Goal: Check status: Check status

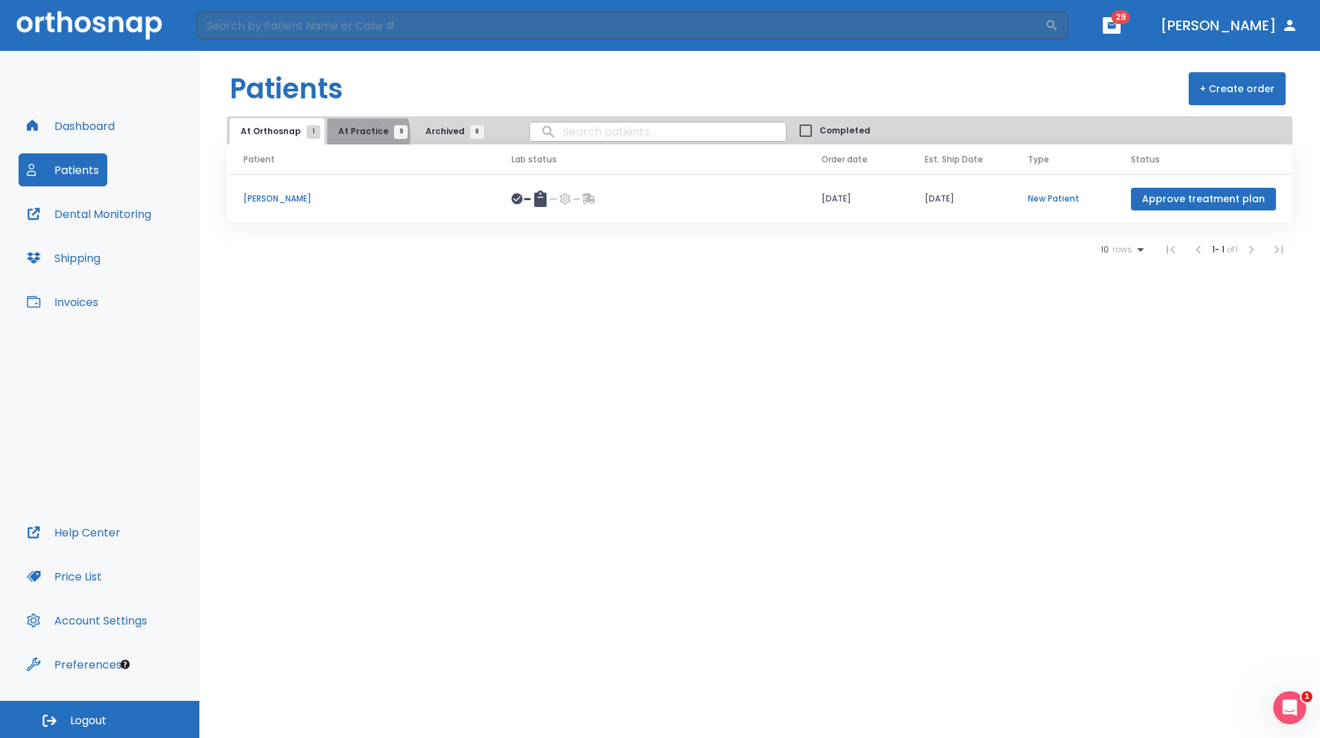
click at [355, 135] on span "At Practice 9" at bounding box center [369, 131] width 63 height 12
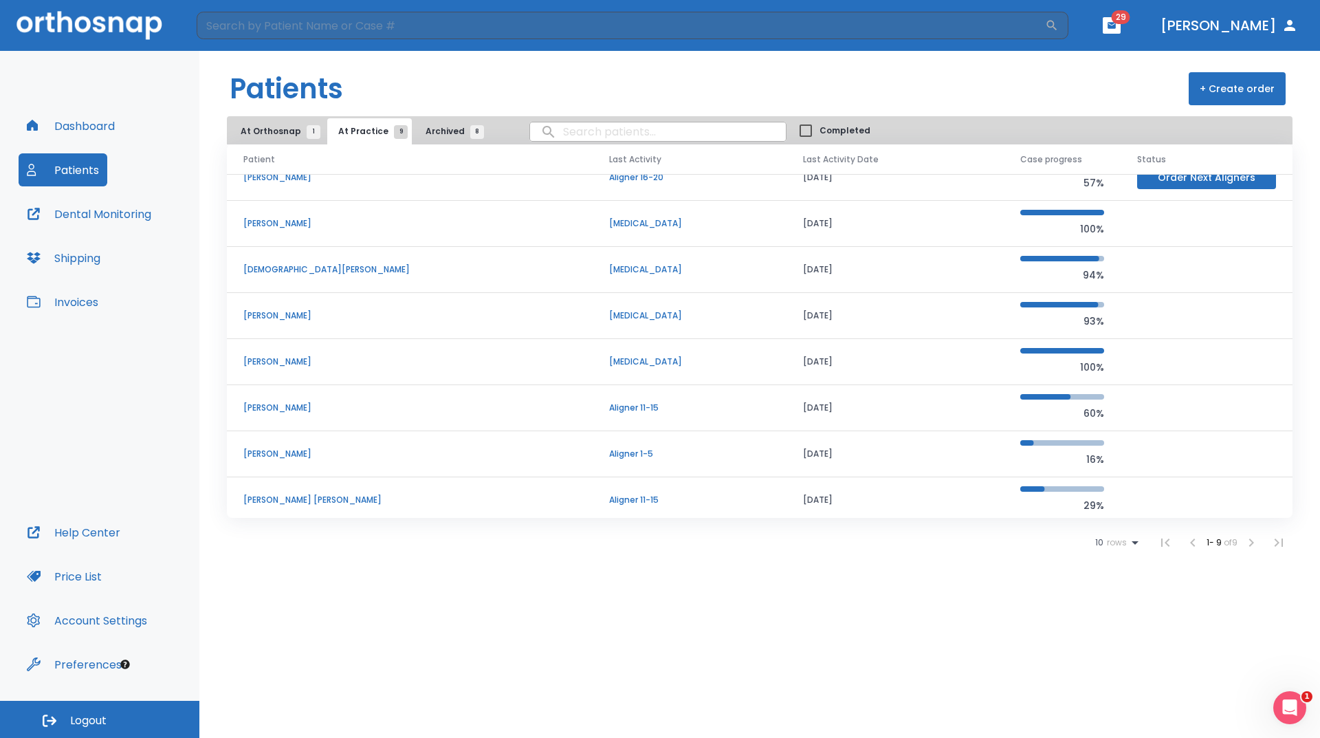
scroll to position [72, 0]
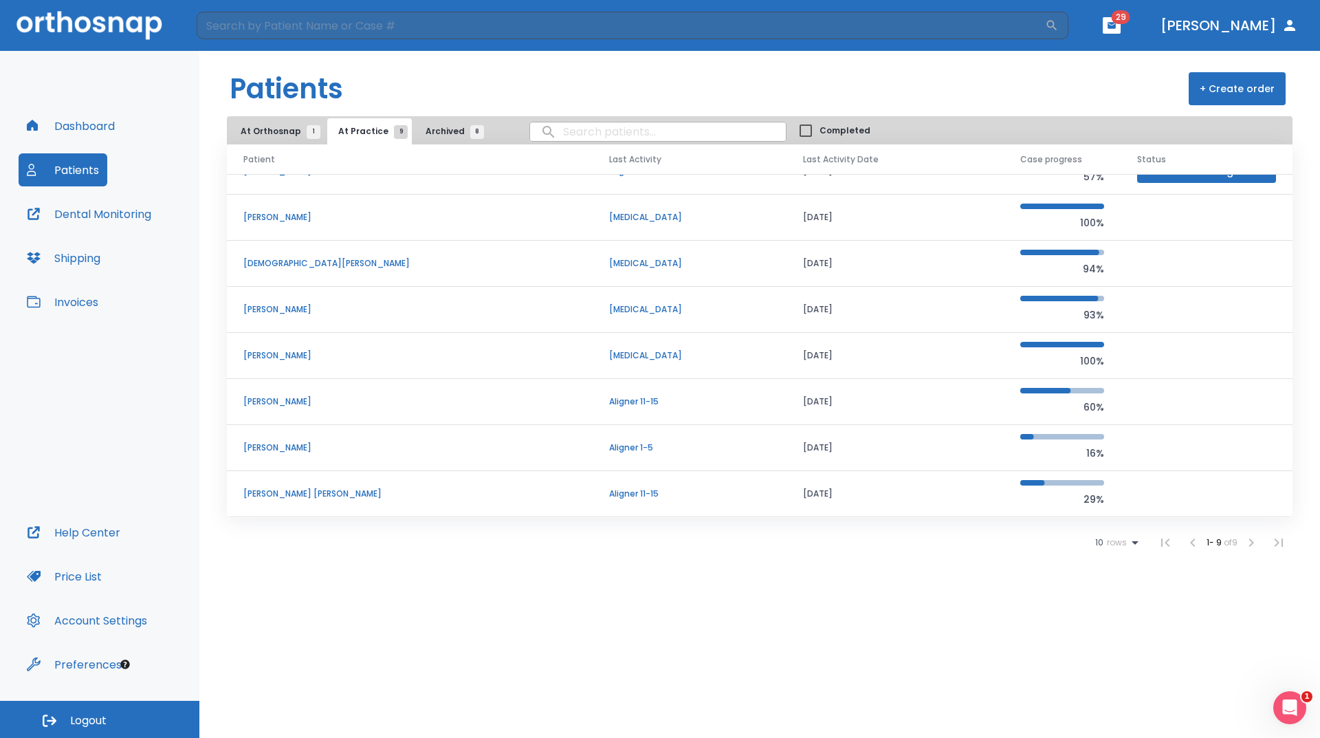
click at [324, 495] on p "[PERSON_NAME] [PERSON_NAME]" at bounding box center [409, 494] width 333 height 12
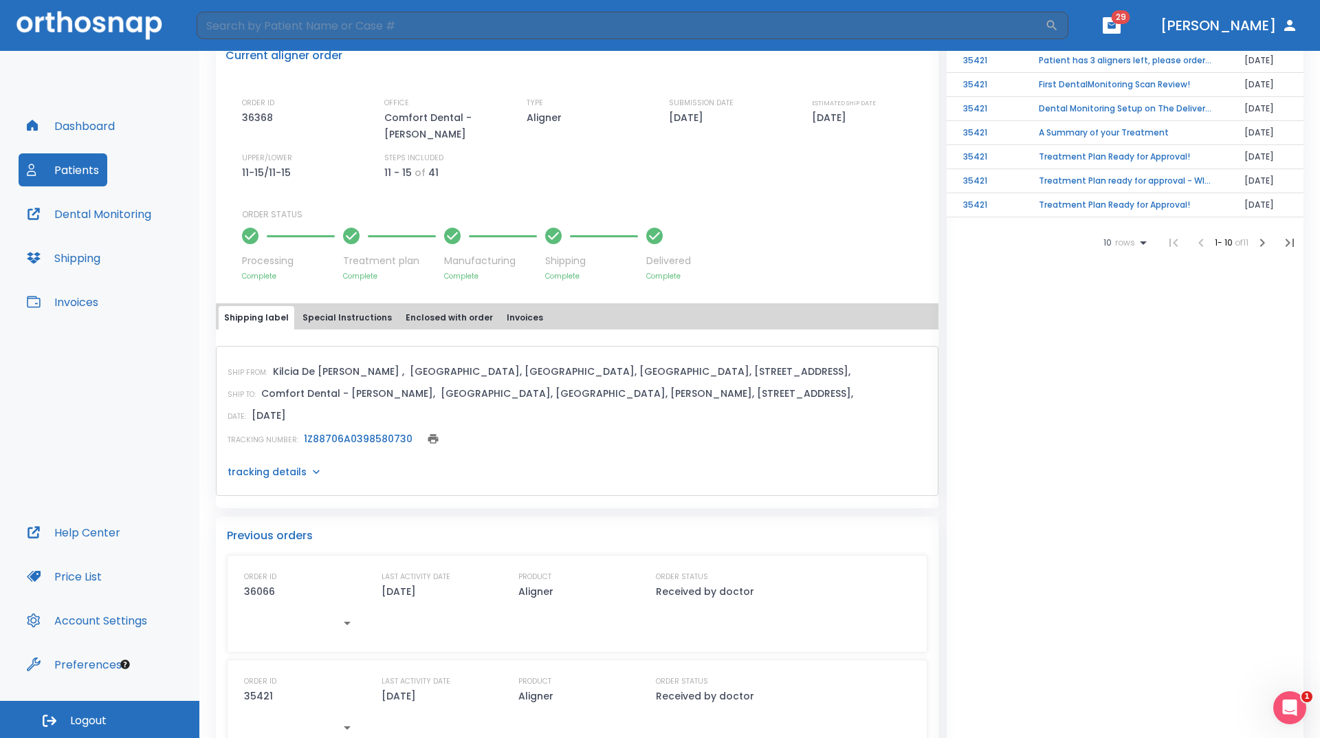
scroll to position [223, 0]
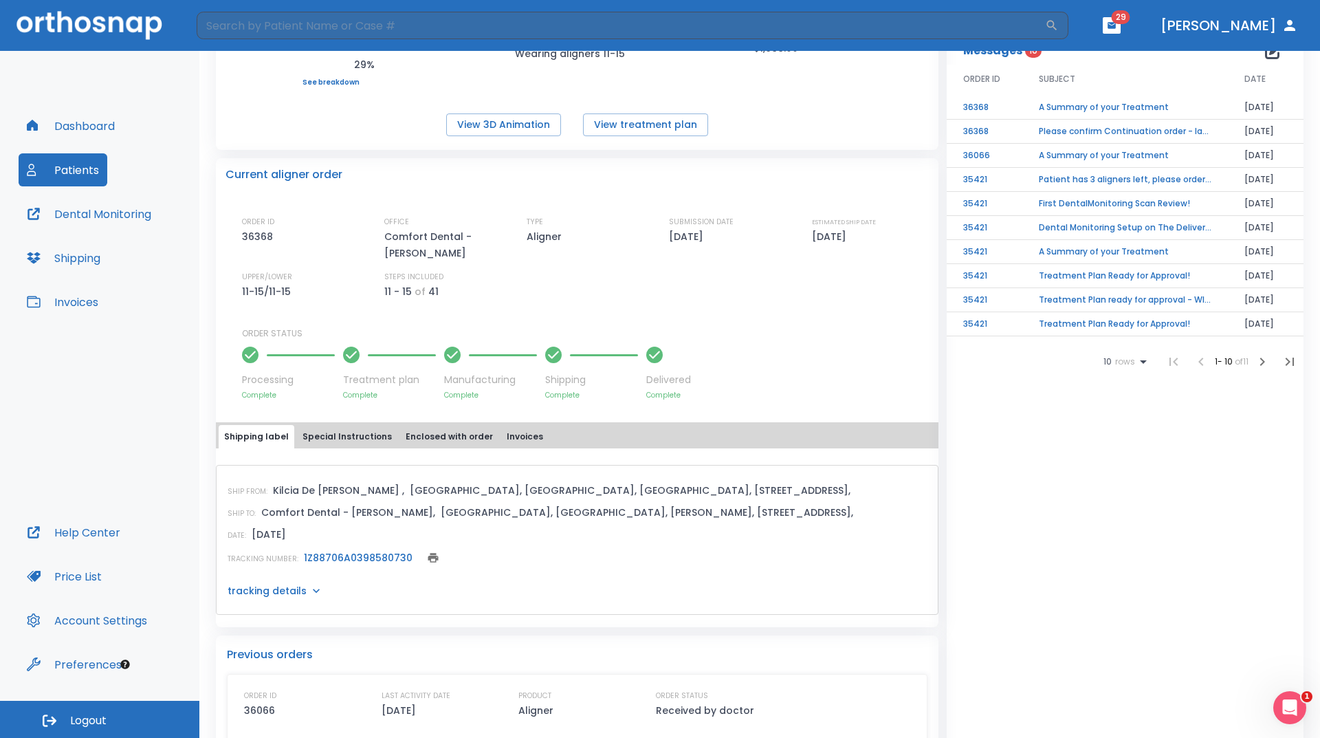
click at [341, 433] on button "Special Instructions" at bounding box center [347, 436] width 100 height 23
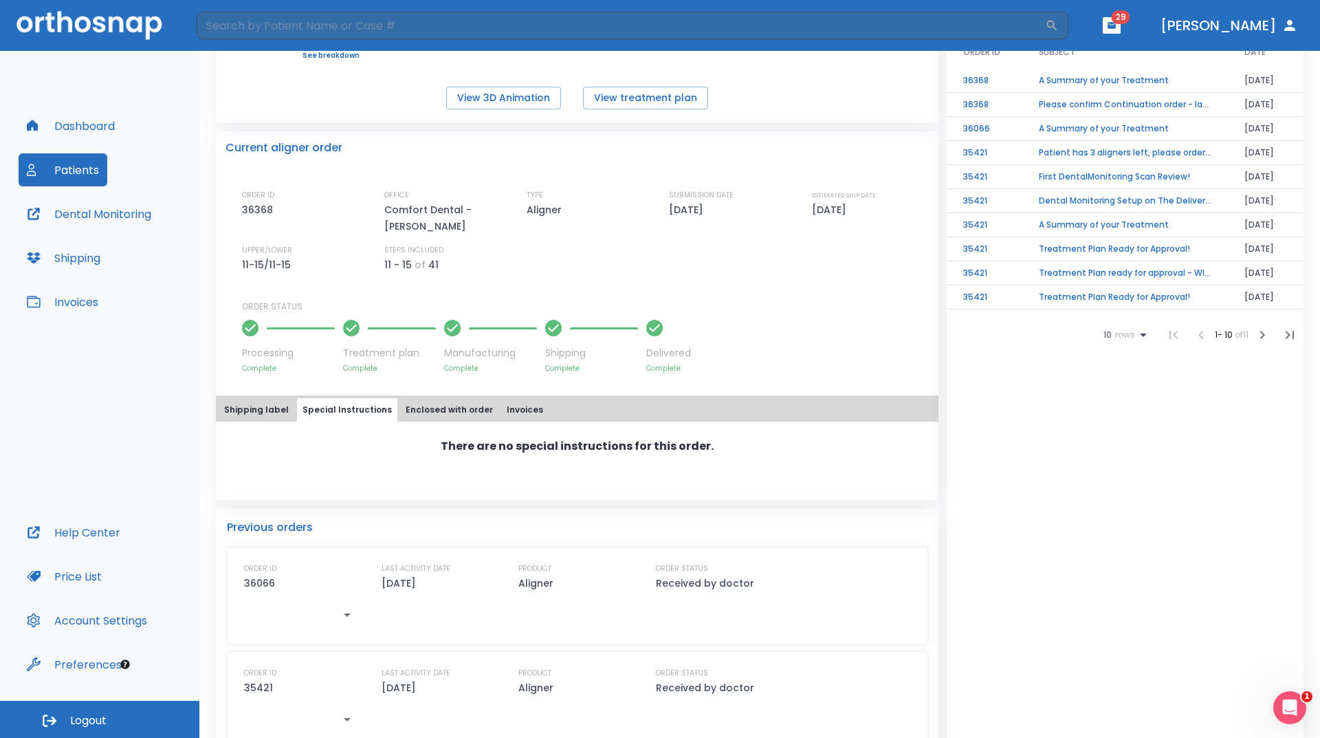
scroll to position [283, 0]
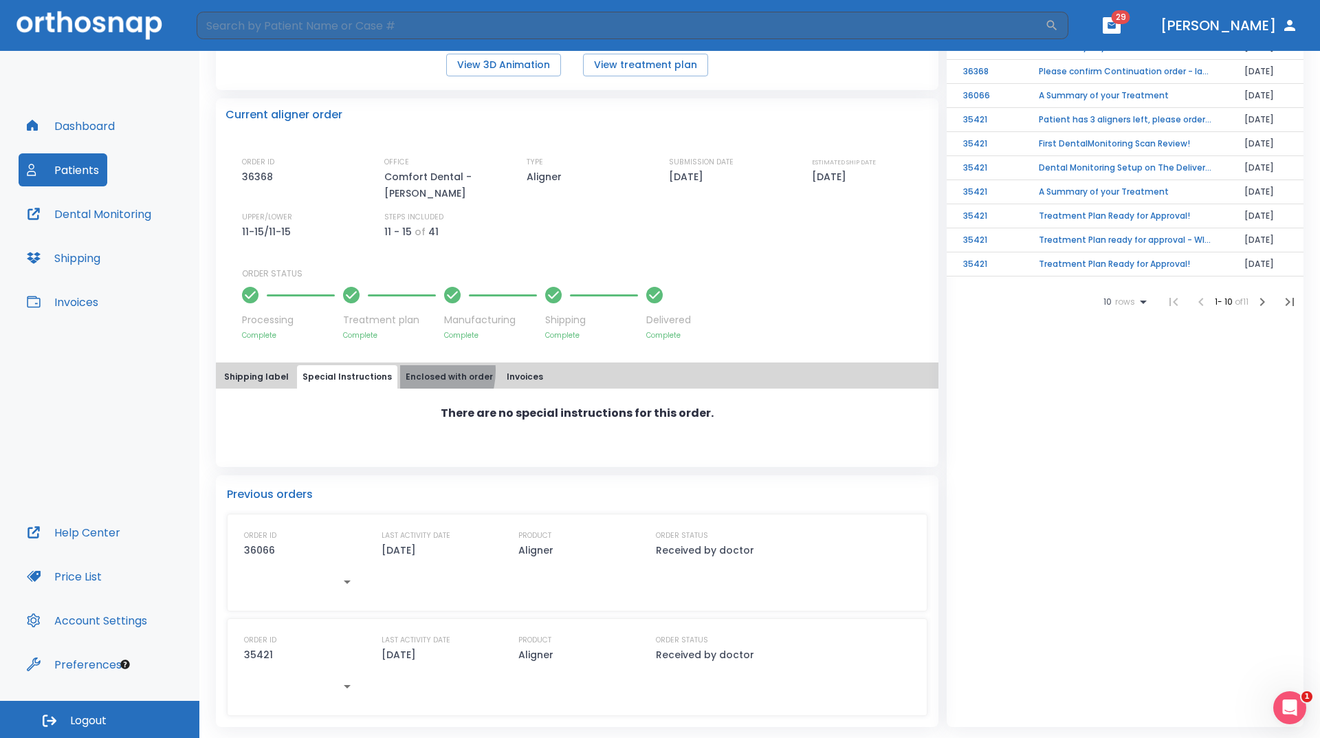
click at [406, 371] on button "Enclosed with order" at bounding box center [449, 376] width 98 height 23
click at [504, 379] on button "Invoices" at bounding box center [524, 376] width 47 height 23
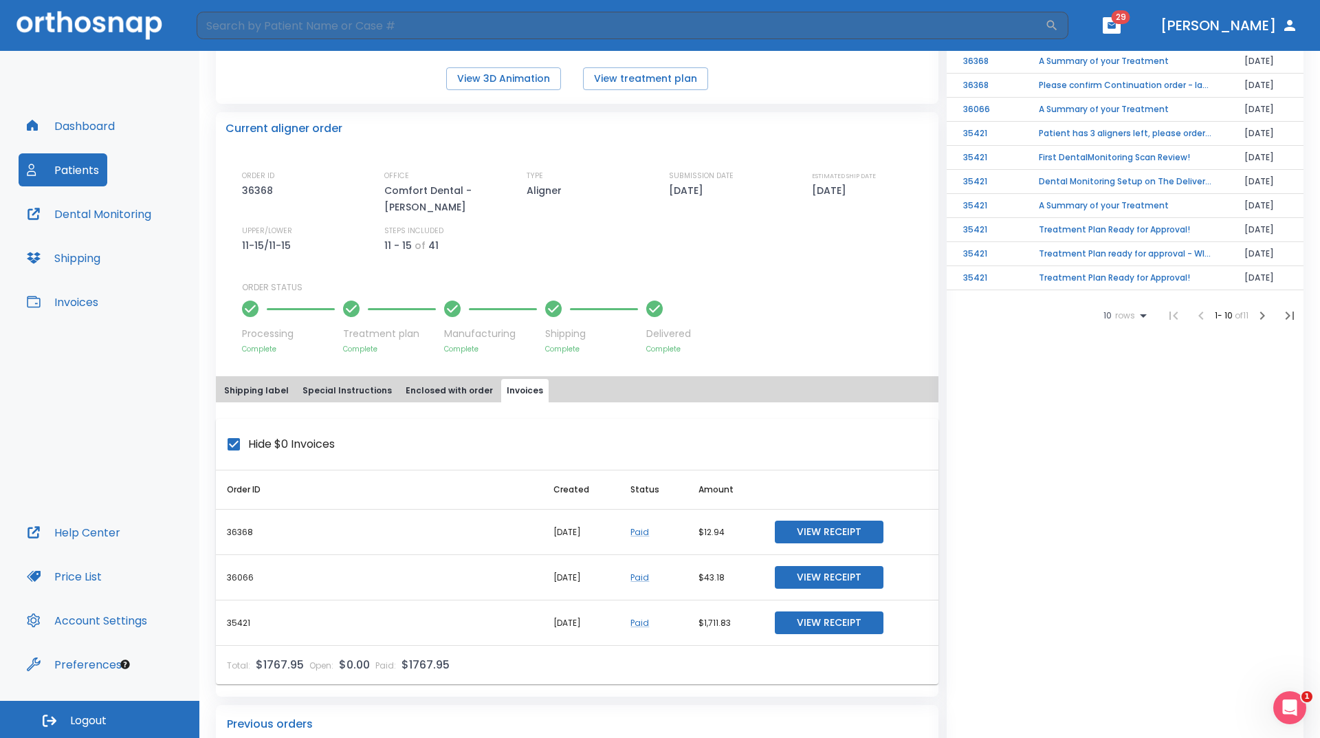
scroll to position [305, 0]
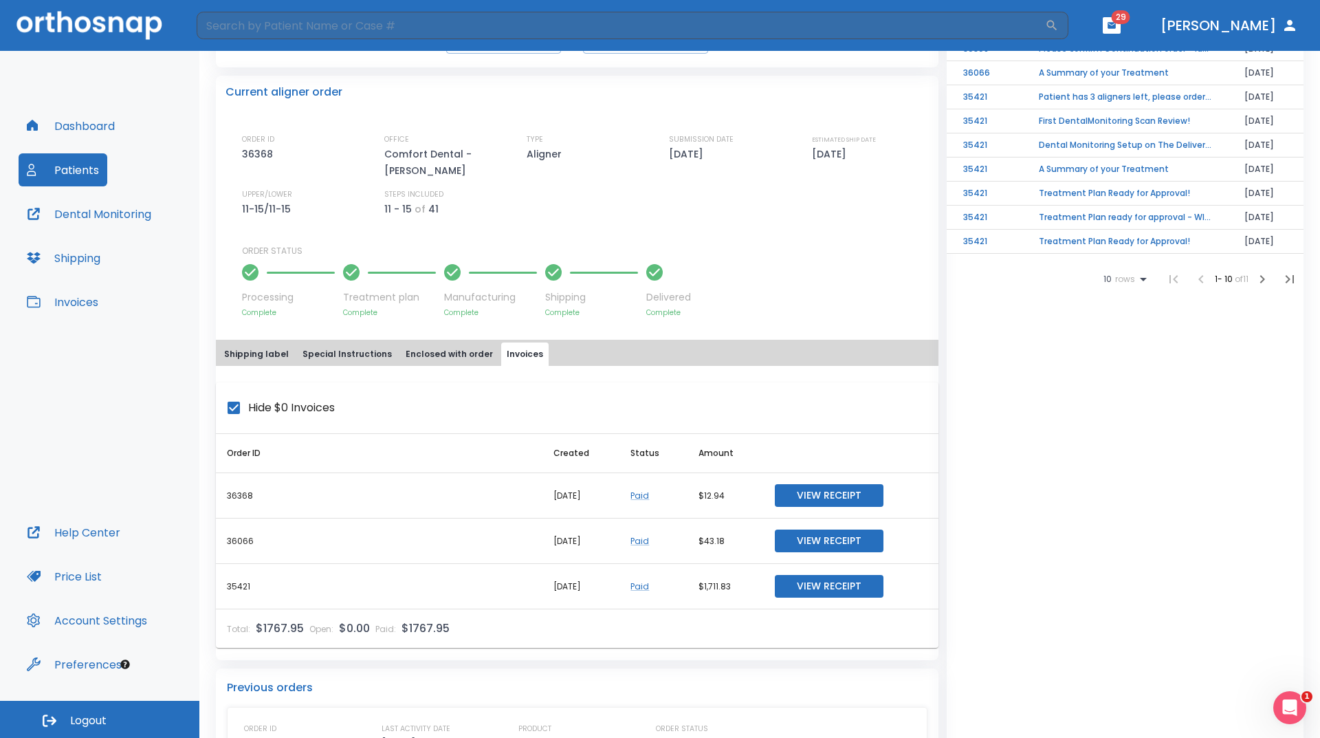
click at [246, 356] on button "Shipping label" at bounding box center [257, 353] width 76 height 23
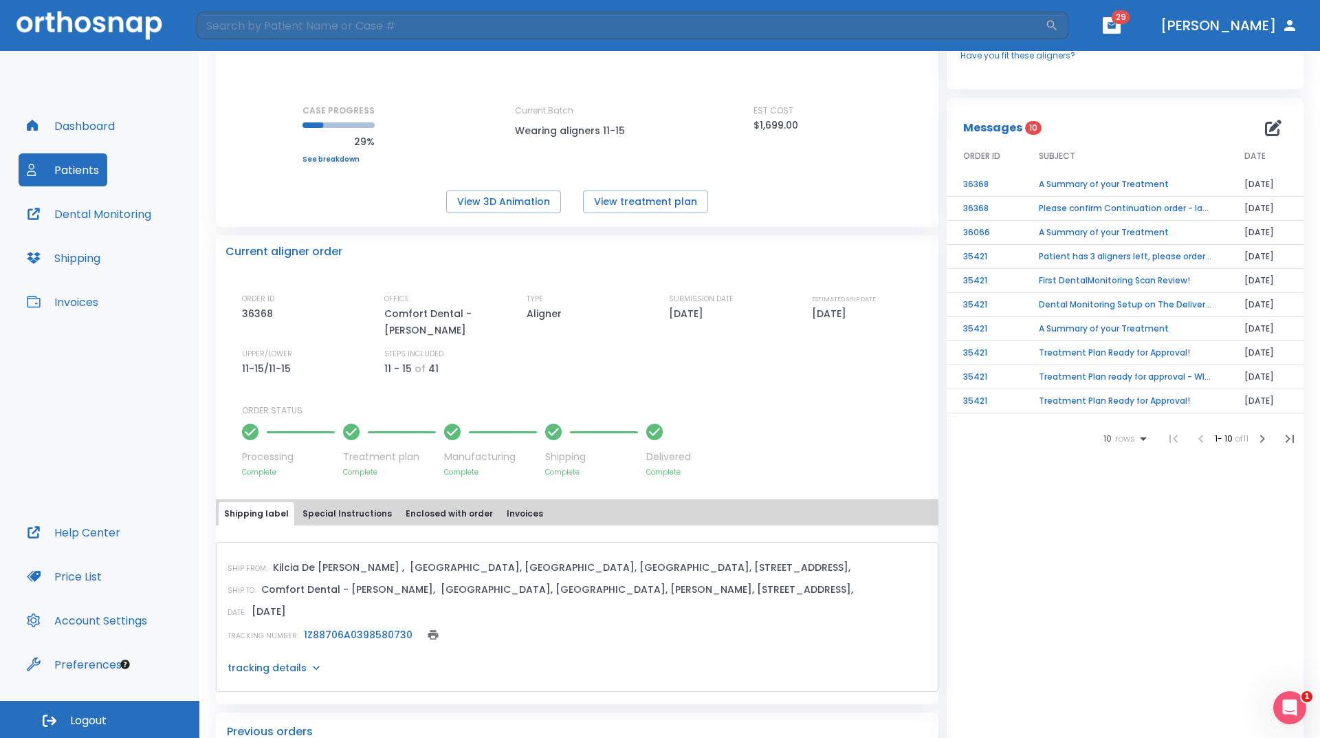
scroll to position [145, 0]
click at [598, 197] on button "View treatment plan" at bounding box center [645, 202] width 125 height 23
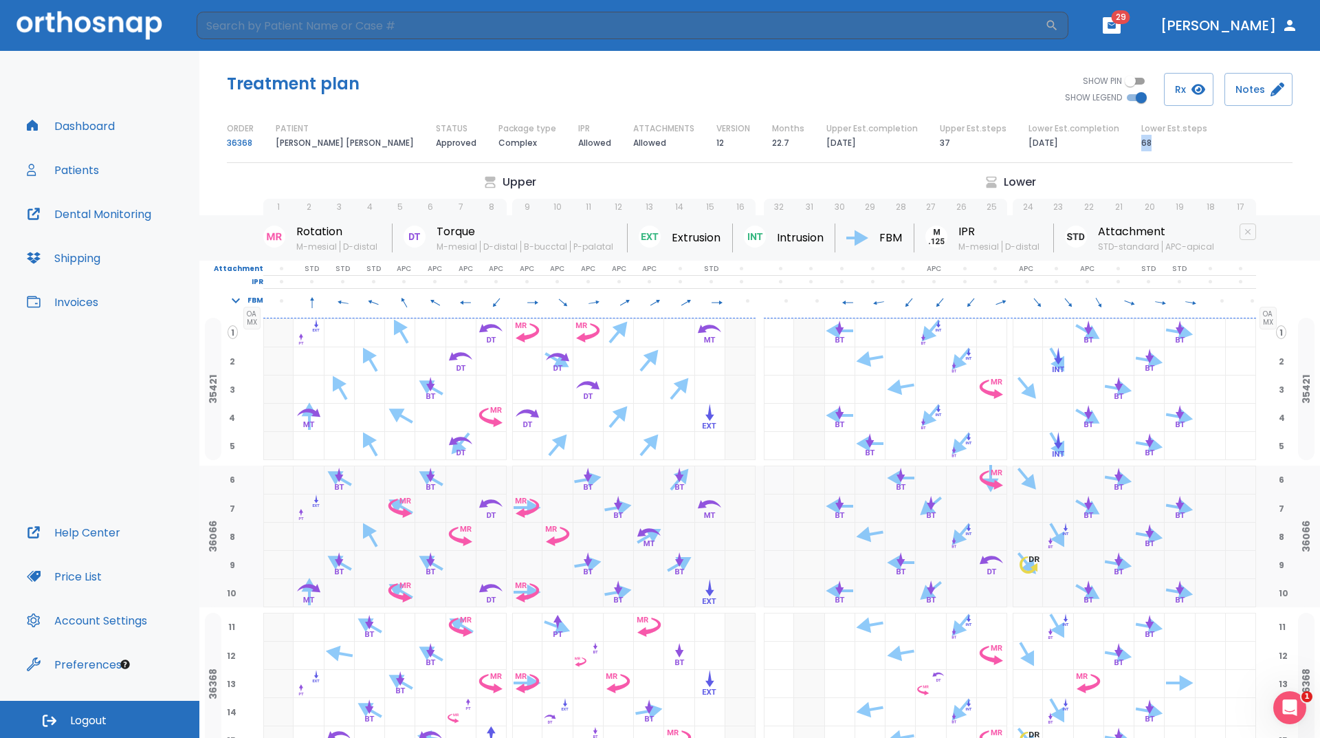
drag, startPoint x: 1095, startPoint y: 149, endPoint x: 1081, endPoint y: 146, distance: 14.8
click at [1081, 146] on div "ORDER 36368 PATIENT KALIA KALIA JOHNSON STATUS Approved Package type Complex IP…" at bounding box center [760, 136] width 1066 height 29
click at [71, 170] on button "Patients" at bounding box center [63, 169] width 89 height 33
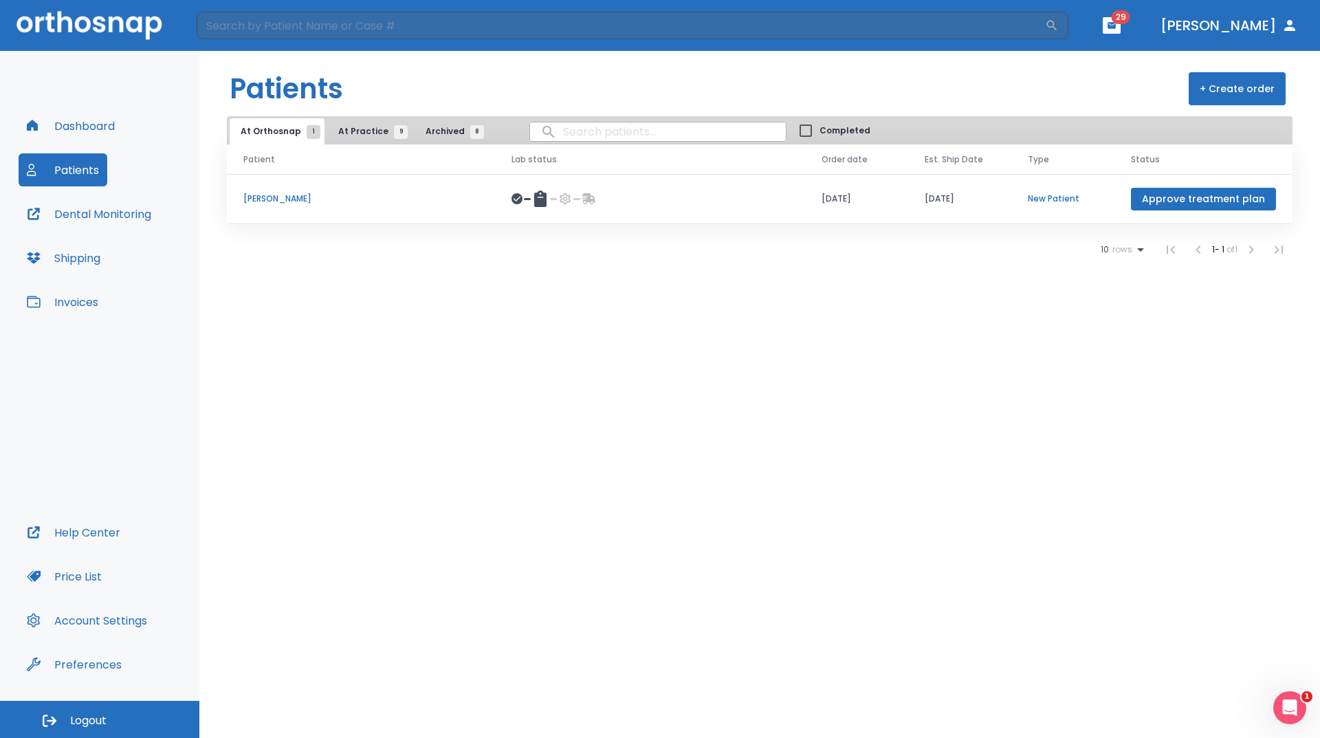
click at [349, 133] on span "At Practice 9" at bounding box center [369, 131] width 63 height 12
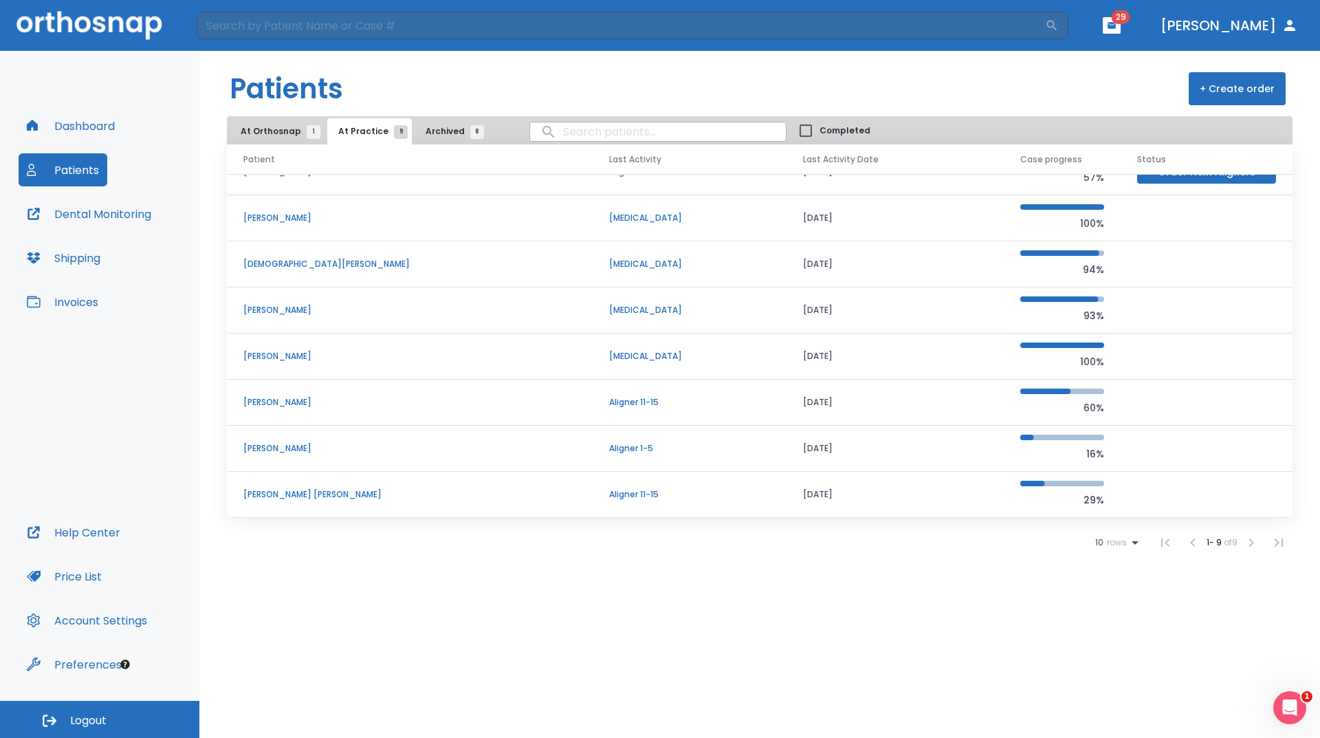
scroll to position [72, 0]
click at [305, 492] on p "[PERSON_NAME] [PERSON_NAME]" at bounding box center [409, 494] width 333 height 12
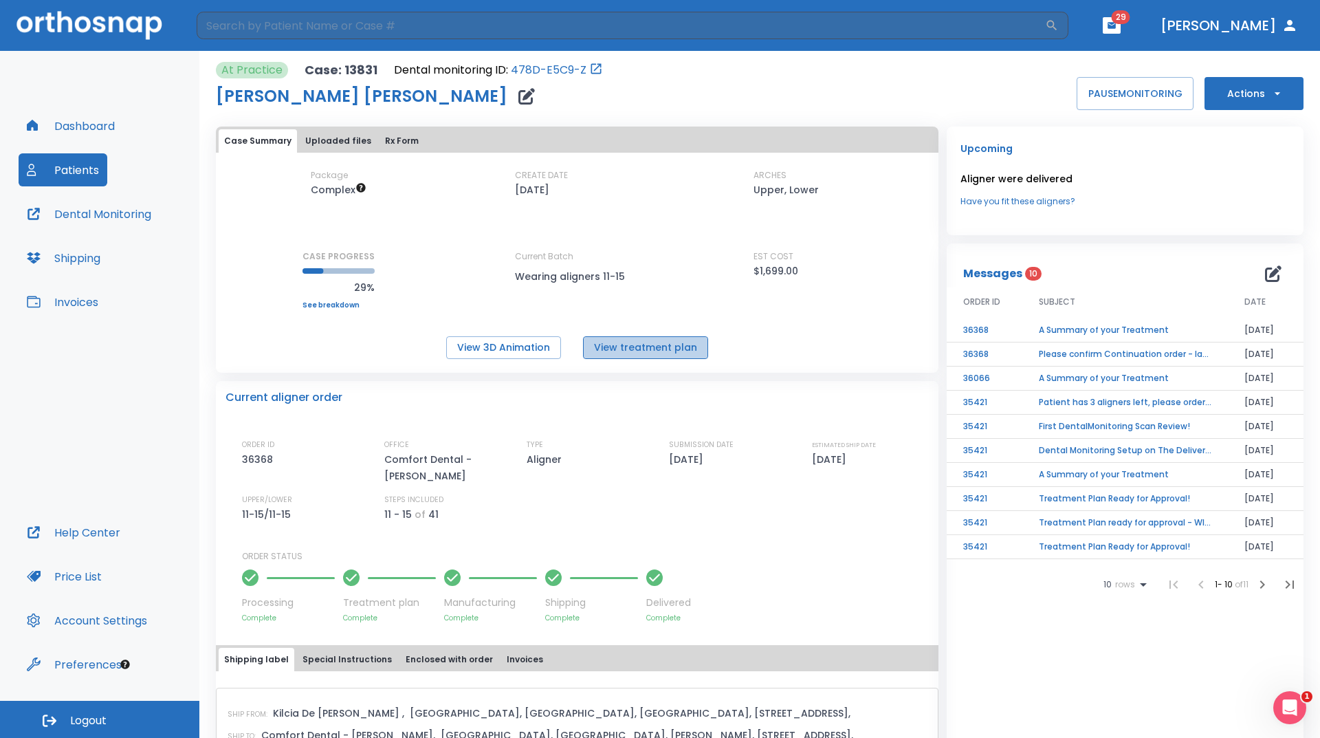
click at [661, 347] on button "View treatment plan" at bounding box center [645, 347] width 125 height 23
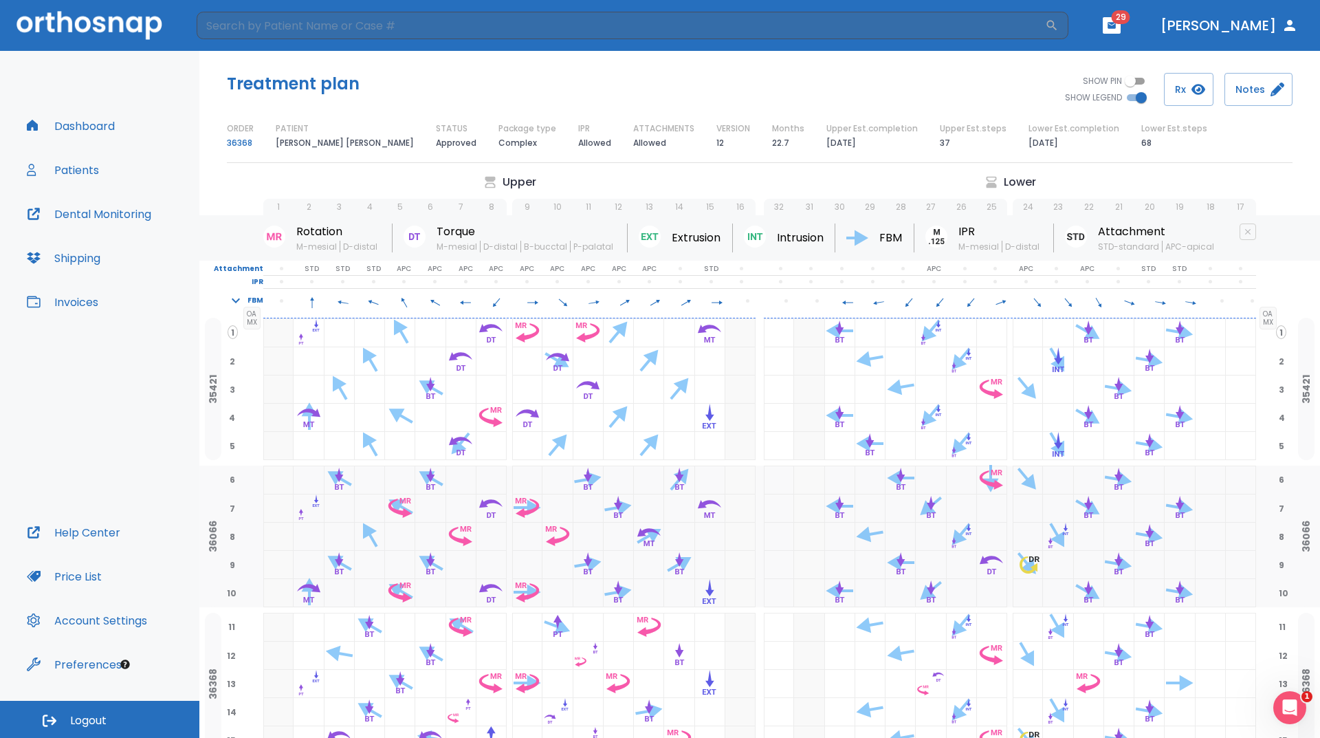
click at [96, 134] on button "Dashboard" at bounding box center [71, 125] width 105 height 33
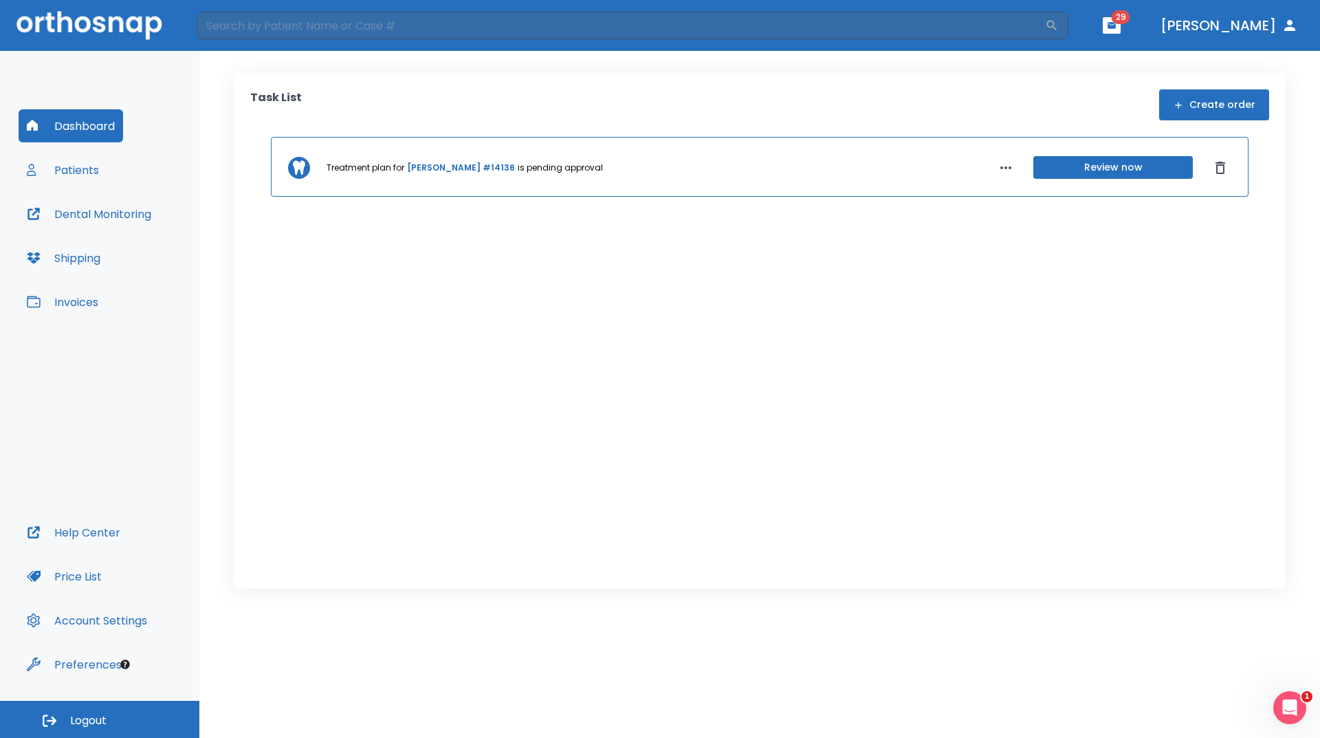
click at [91, 173] on button "Patients" at bounding box center [63, 169] width 89 height 33
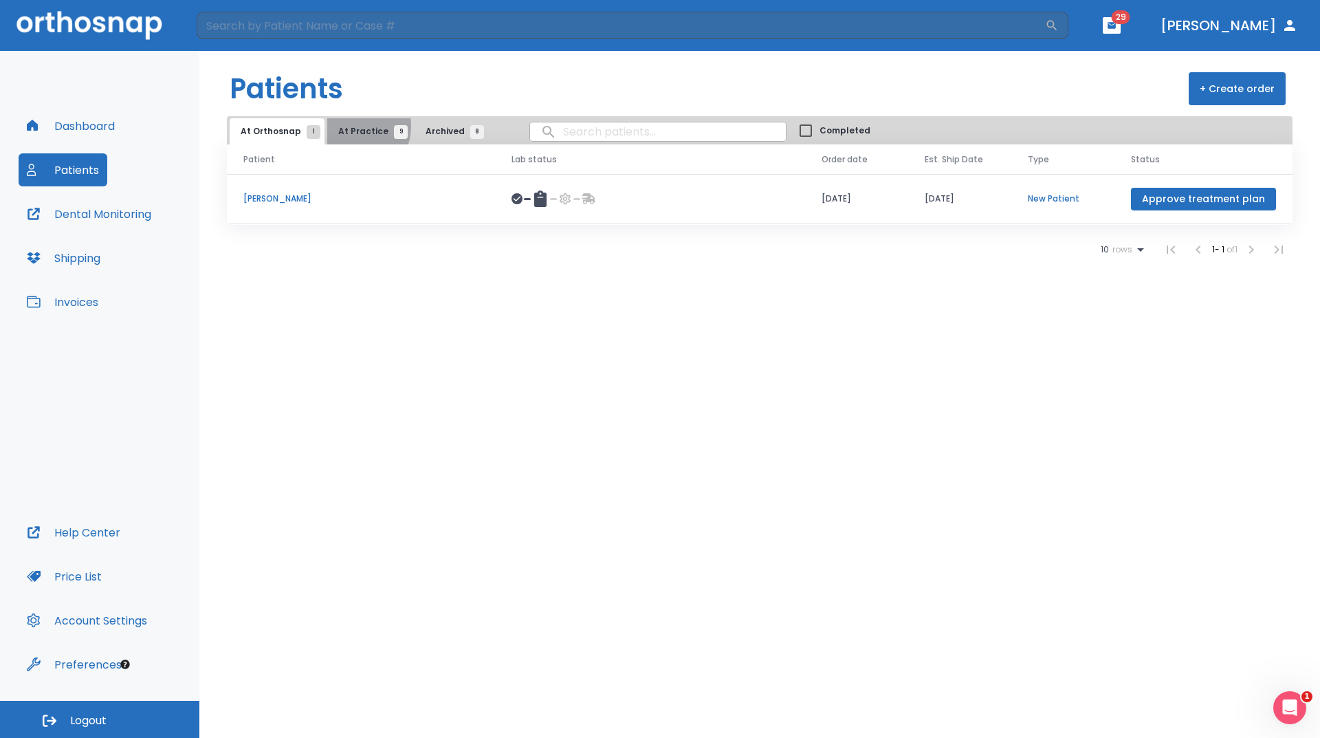
click at [347, 126] on span "At Practice 9" at bounding box center [369, 131] width 63 height 12
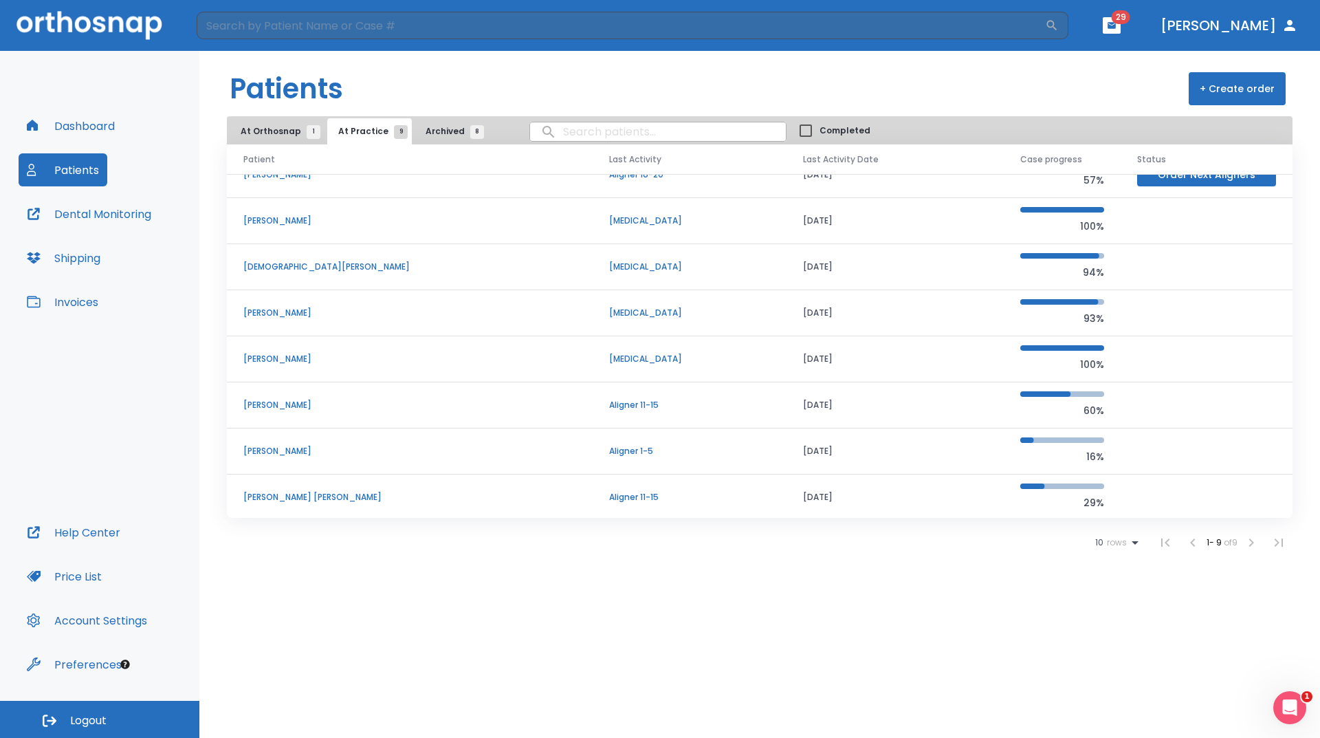
scroll to position [72, 0]
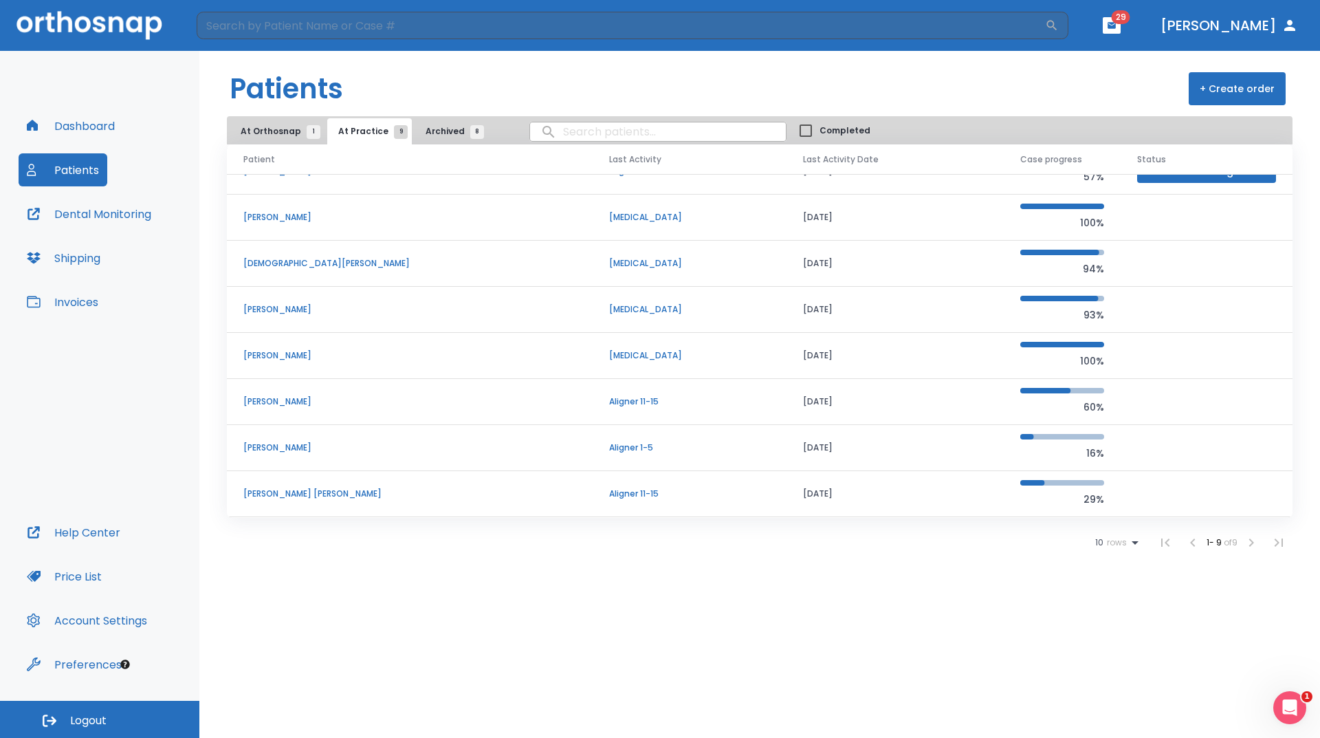
click at [296, 492] on p "[PERSON_NAME] [PERSON_NAME]" at bounding box center [409, 494] width 333 height 12
